Goal: Task Accomplishment & Management: Use online tool/utility

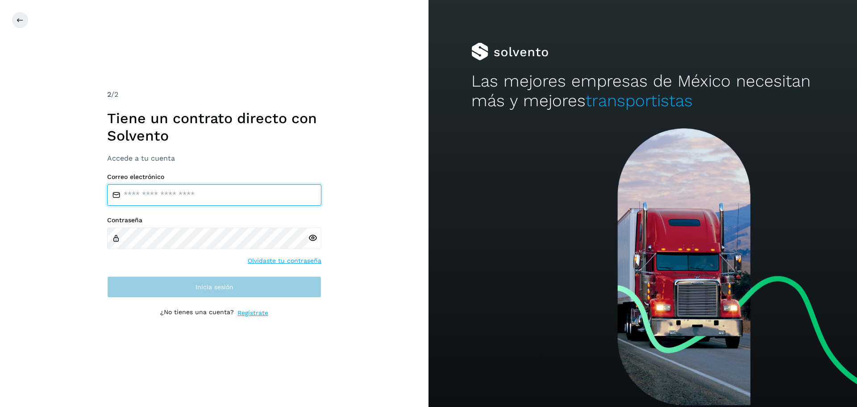
type input "**********"
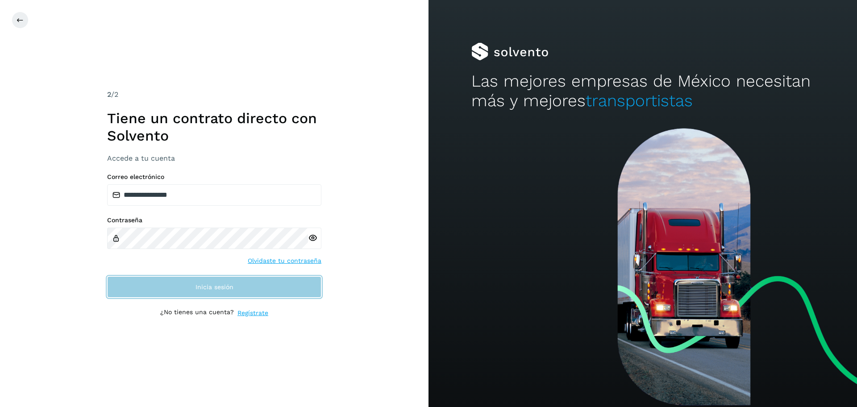
click at [214, 286] on span "Inicia sesión" at bounding box center [215, 287] width 38 height 6
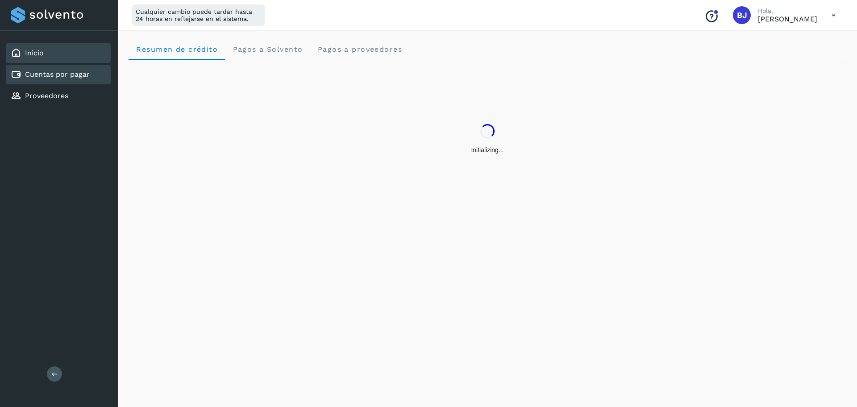
click at [66, 80] on div "Cuentas por pagar" at bounding box center [58, 75] width 104 height 20
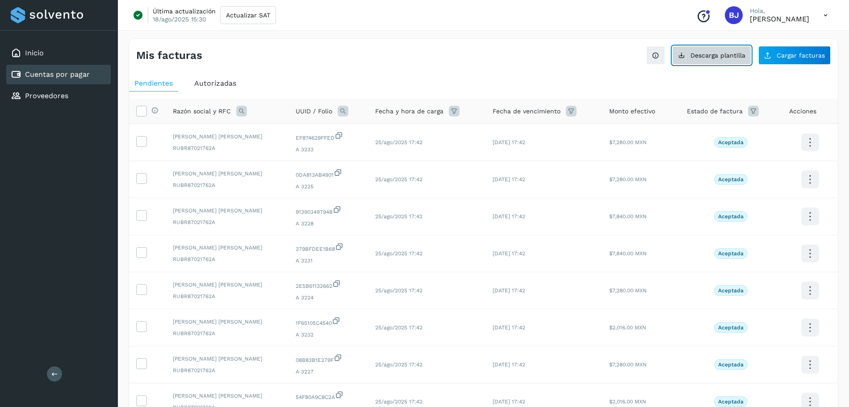
click at [704, 50] on button "Descarga plantilla" at bounding box center [711, 55] width 79 height 19
click at [778, 57] on span "Cargar facturas" at bounding box center [800, 55] width 48 height 6
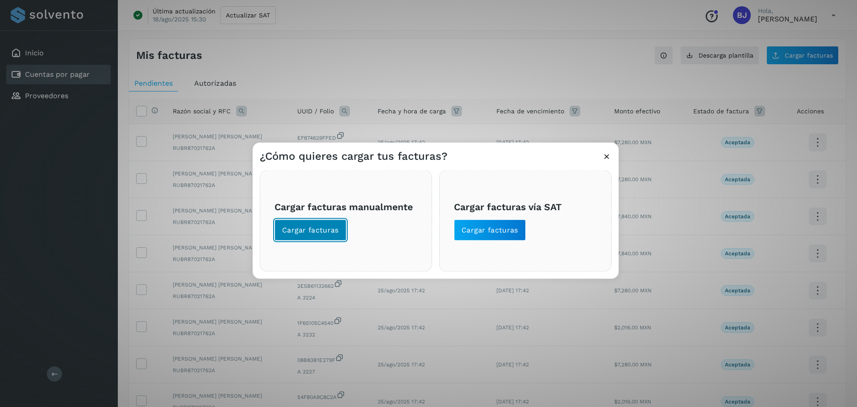
click at [334, 229] on span "Cargar facturas" at bounding box center [310, 230] width 57 height 10
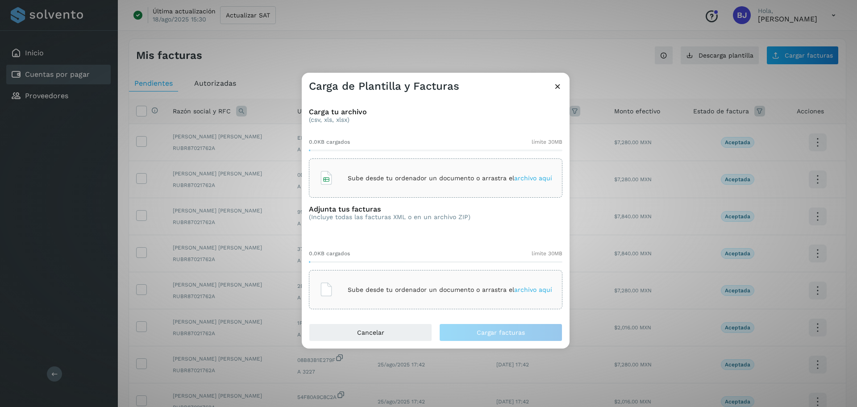
click at [351, 177] on p "Sube desde tu ordenador un documento o arrastra el archivo aquí" at bounding box center [450, 179] width 204 height 8
click at [346, 288] on div "Sube desde tu ordenador un documento o arrastra el archivo aquí" at bounding box center [435, 290] width 233 height 24
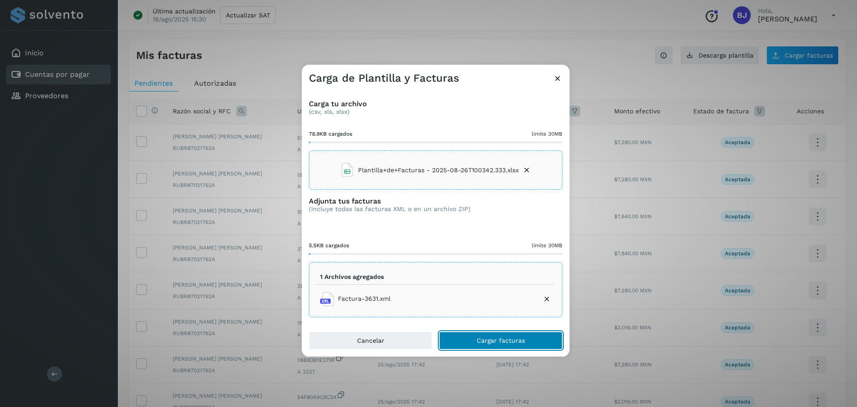
click at [504, 339] on span "Cargar facturas" at bounding box center [501, 341] width 48 height 6
